Goal: Information Seeking & Learning: Check status

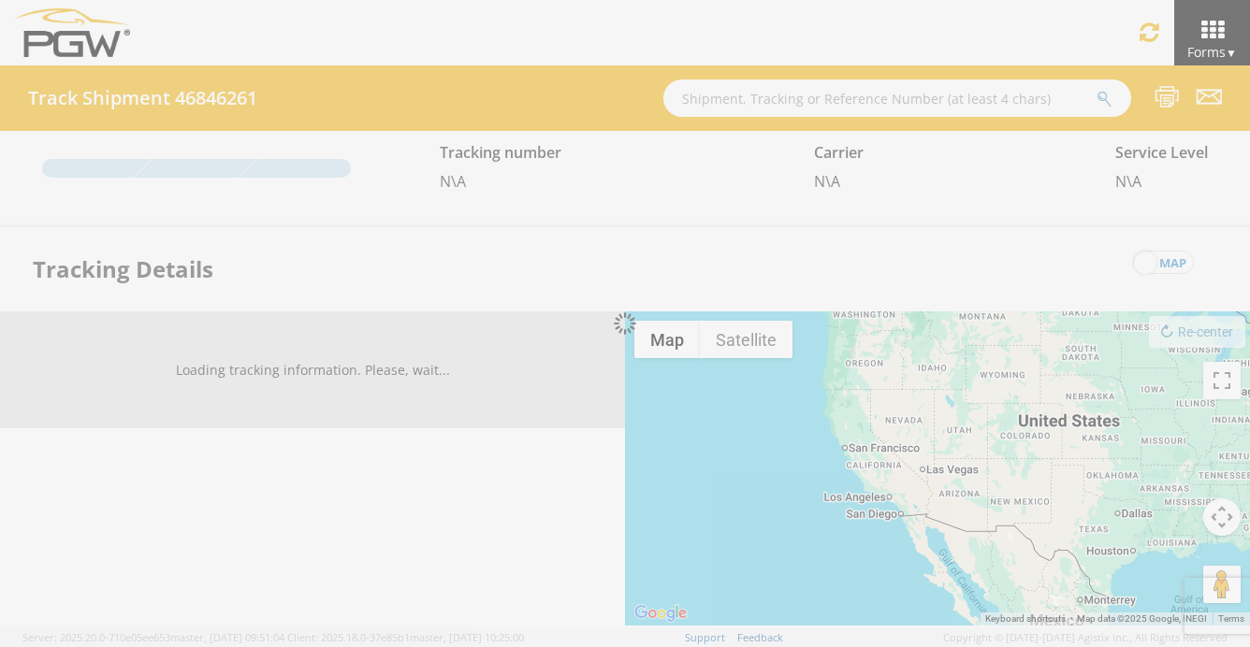
click at [775, 98] on div at bounding box center [625, 323] width 1250 height 647
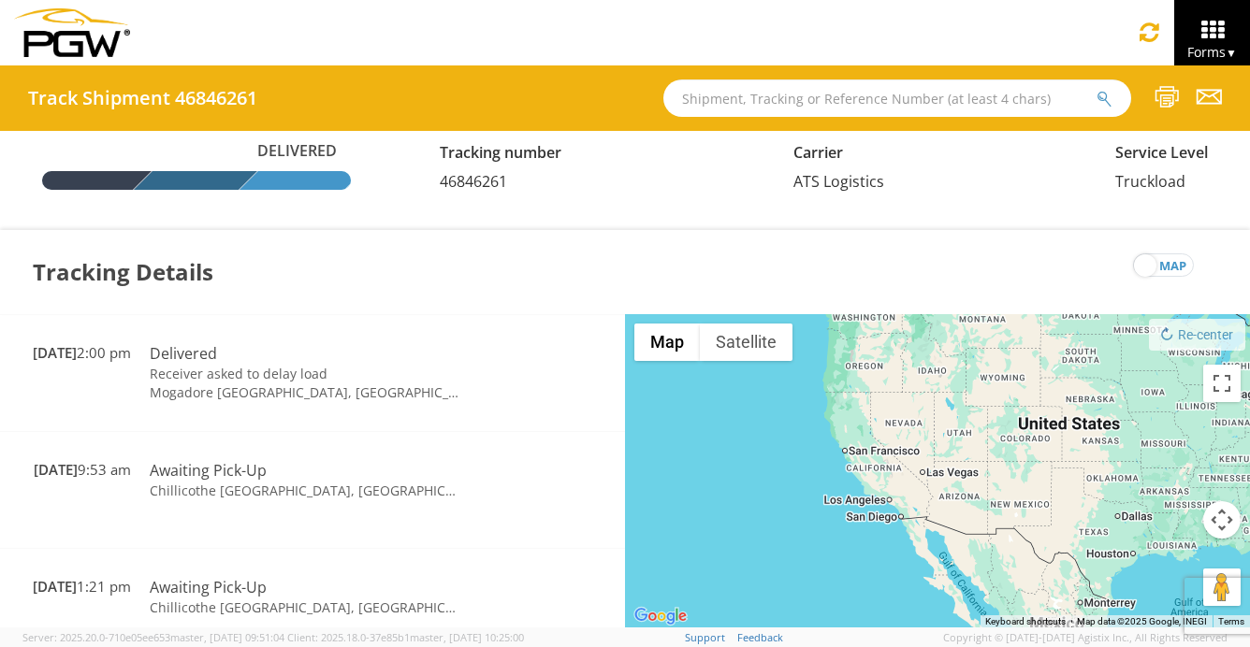
click at [775, 98] on input "text" at bounding box center [897, 98] width 468 height 37
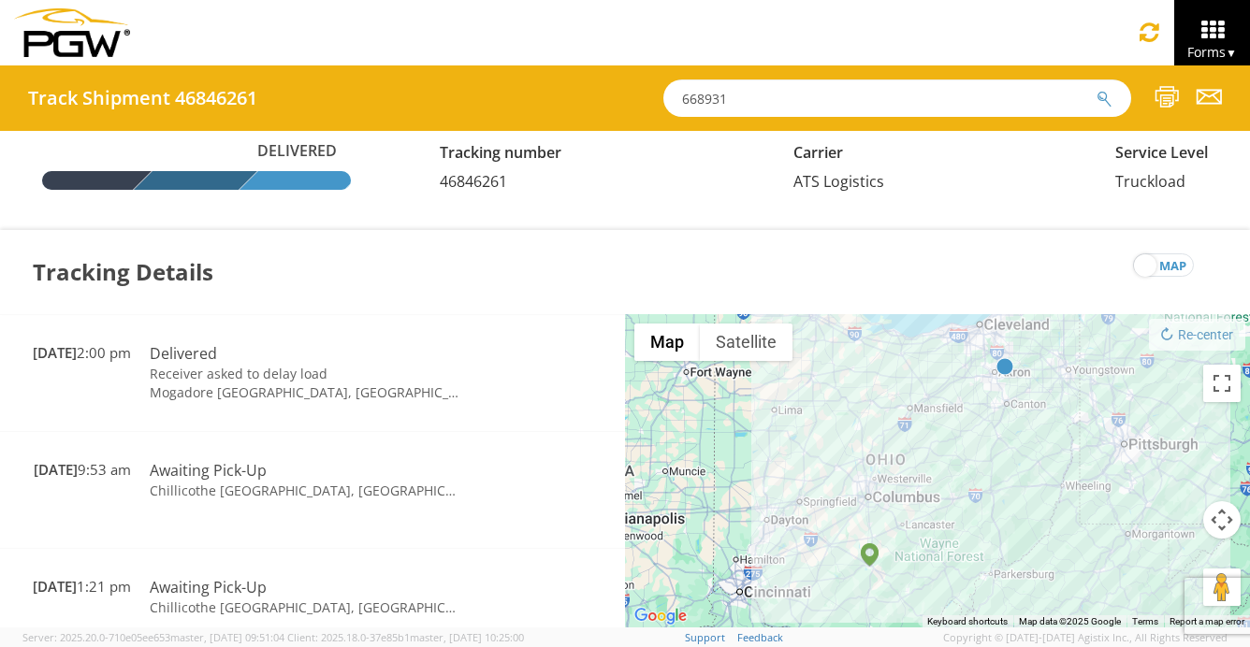
type input "668931"
click at [1096, 103] on icon "submit" at bounding box center [1104, 99] width 16 height 17
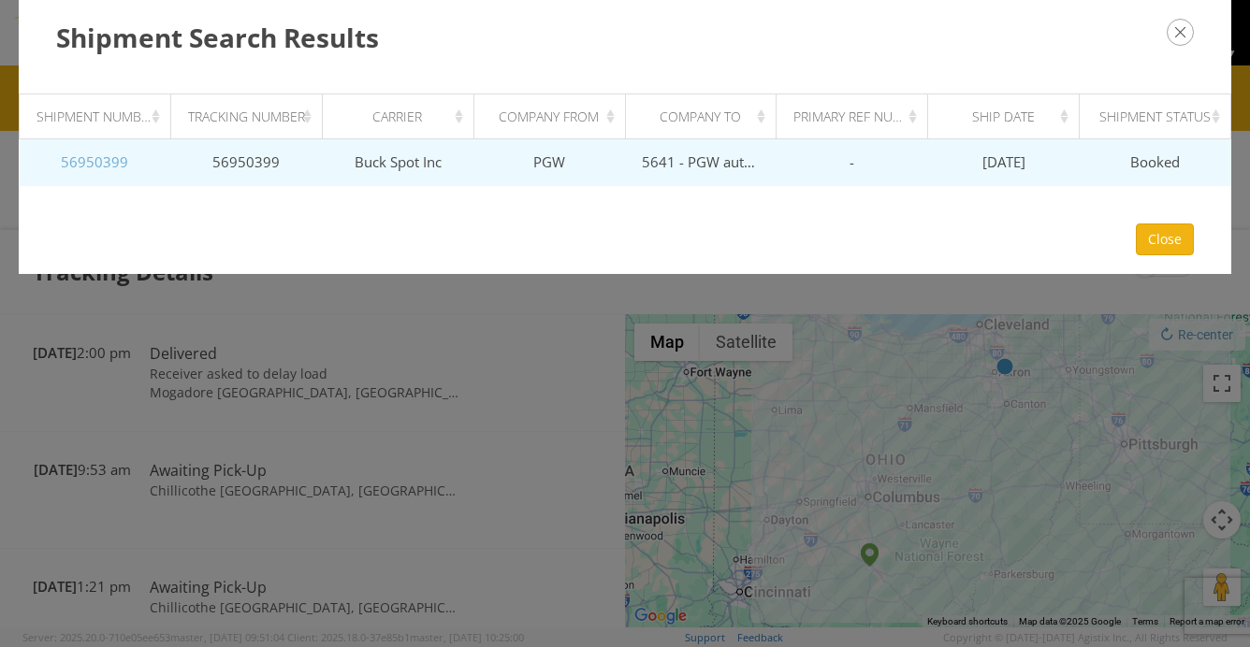
click at [80, 165] on link "56950399" at bounding box center [94, 161] width 67 height 19
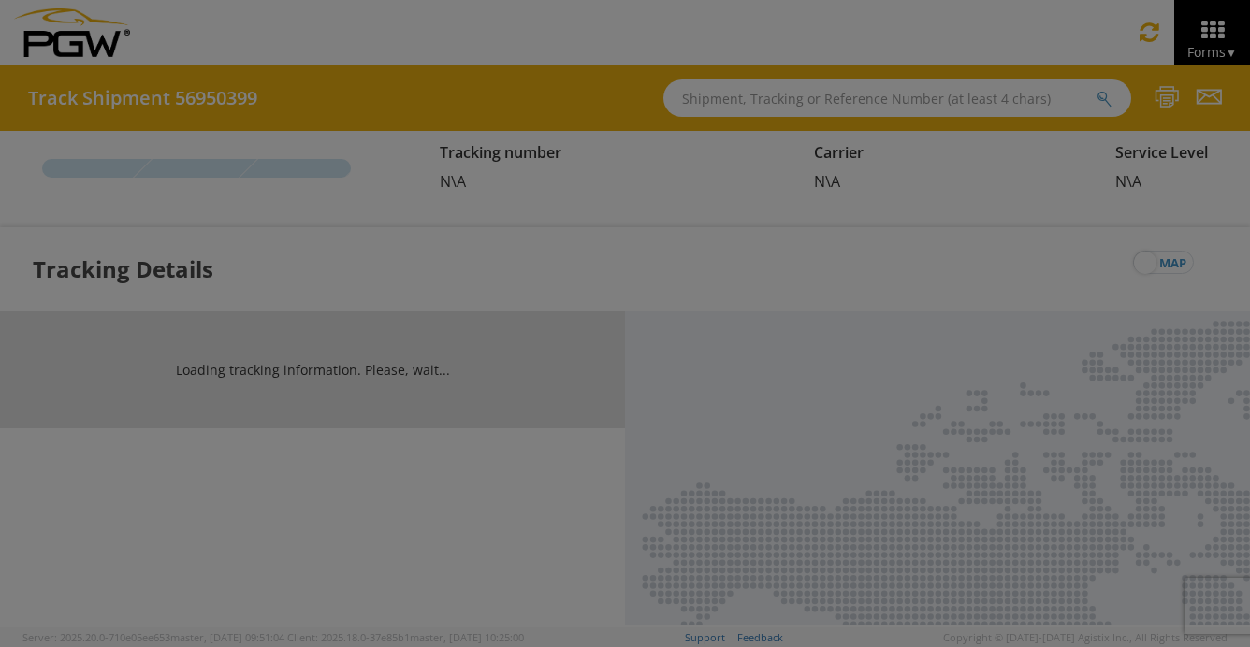
click at [80, 165] on div at bounding box center [625, 323] width 1250 height 647
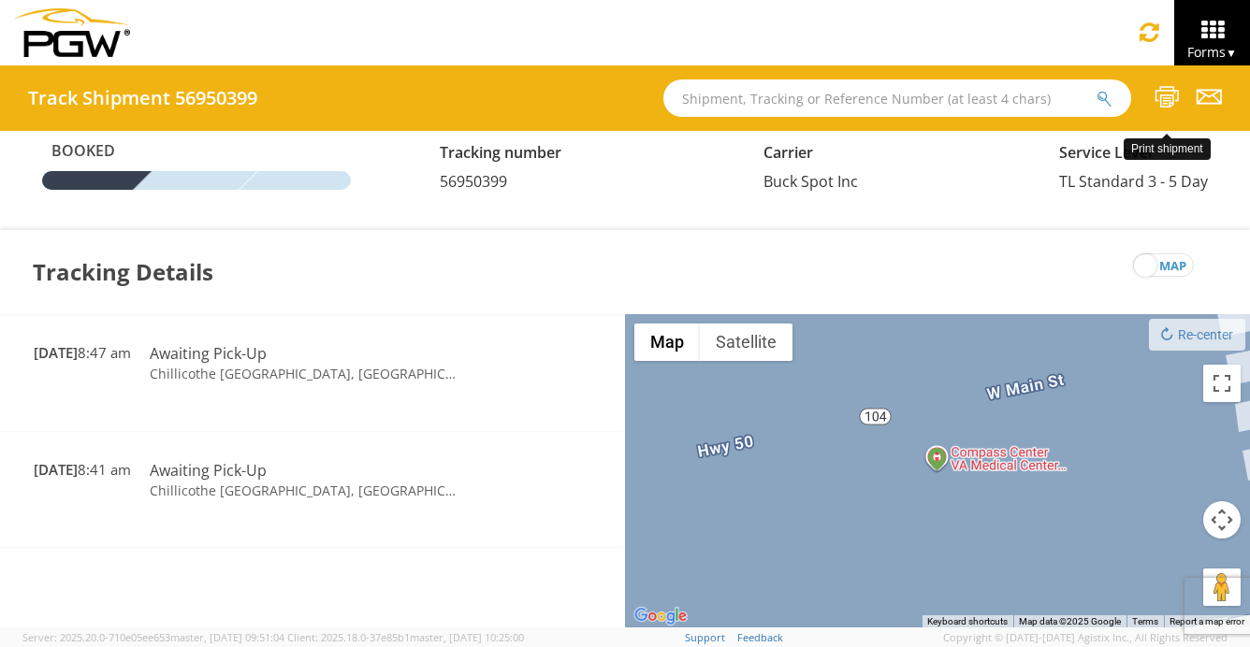
click at [1166, 95] on icon at bounding box center [1166, 96] width 25 height 23
